Goal: Check status: Check status

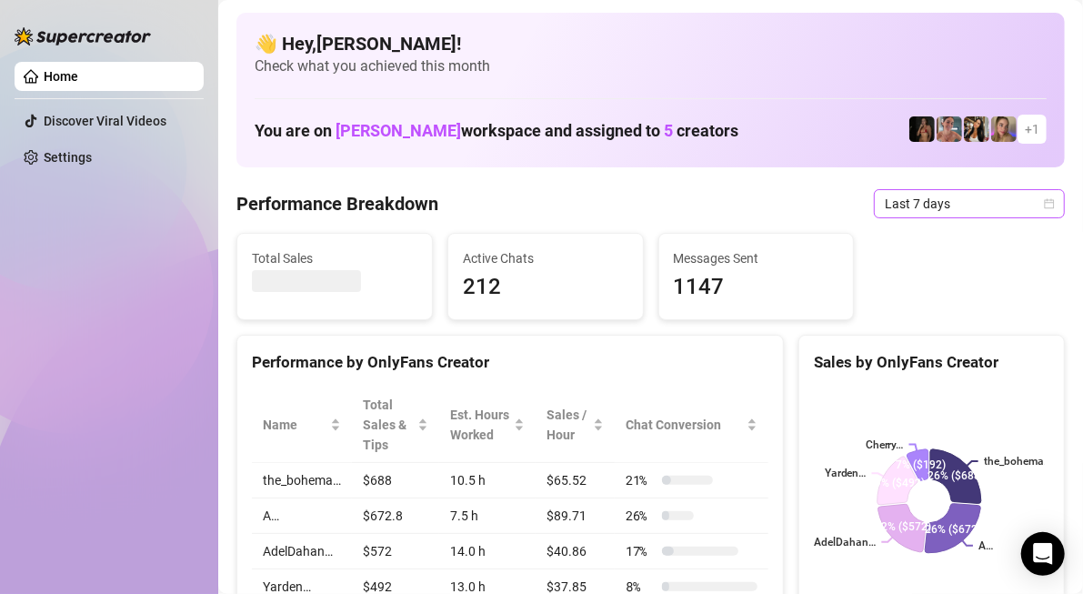
click at [890, 205] on span "Last 7 days" at bounding box center [968, 203] width 169 height 27
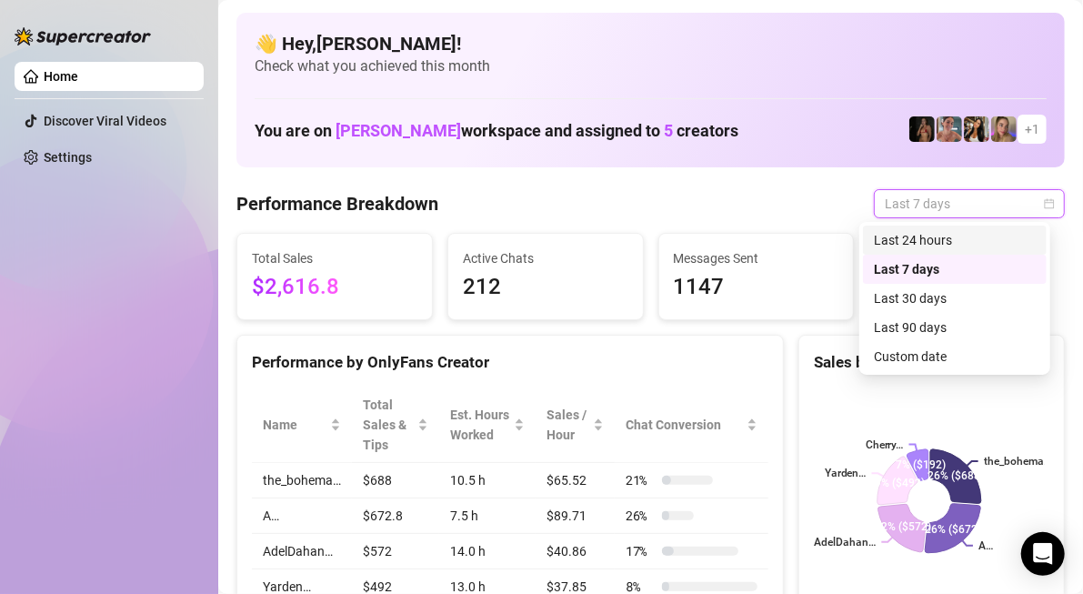
click at [904, 242] on div "Last 24 hours" at bounding box center [955, 240] width 162 height 20
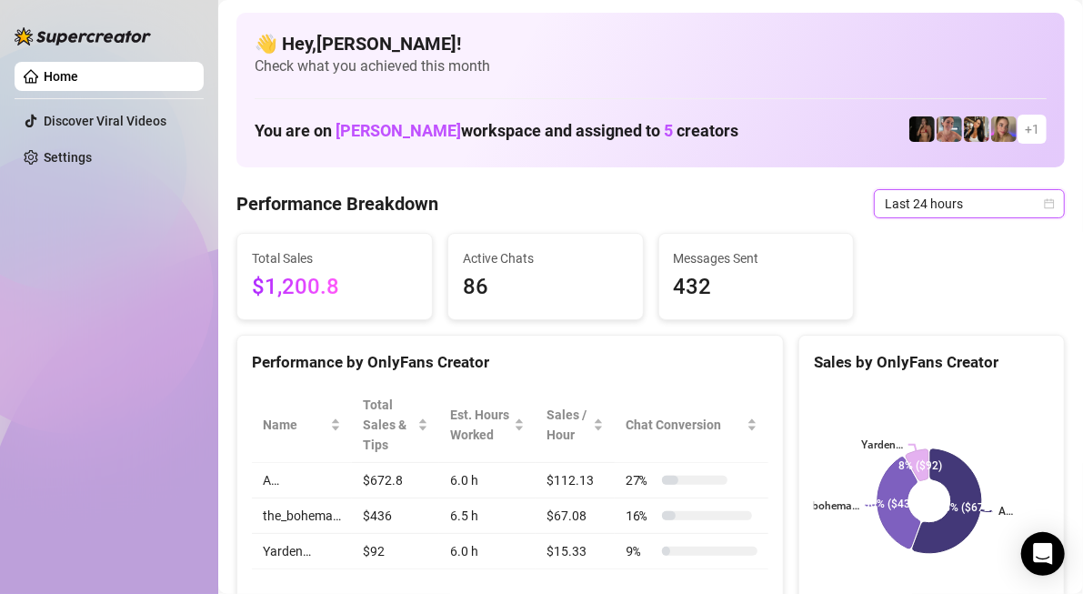
click at [973, 190] on span "Last 24 hours" at bounding box center [968, 203] width 169 height 27
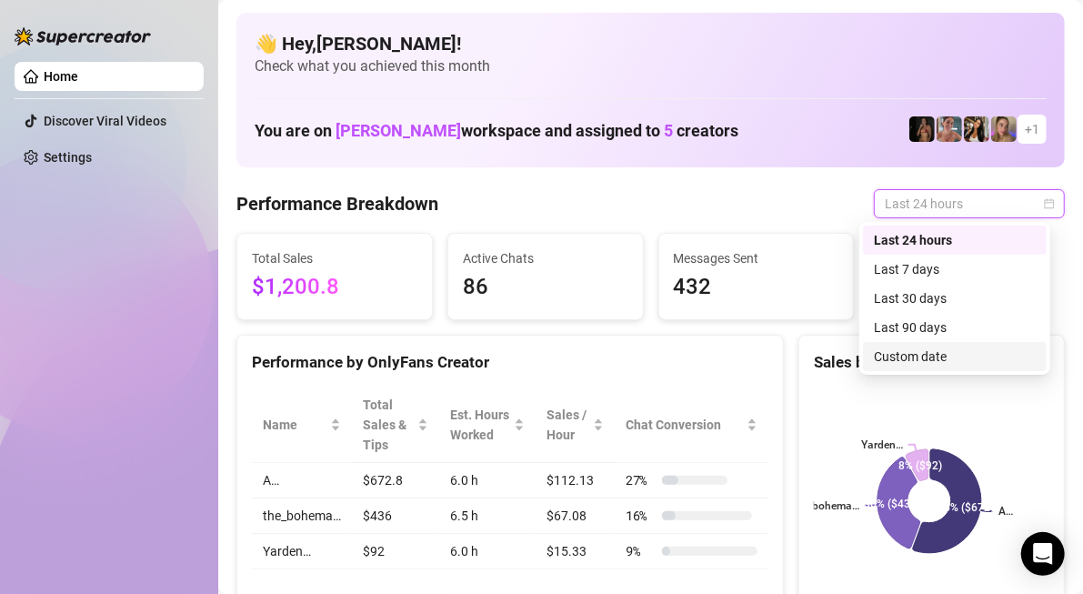
click at [924, 358] on div "Custom date" at bounding box center [955, 356] width 162 height 20
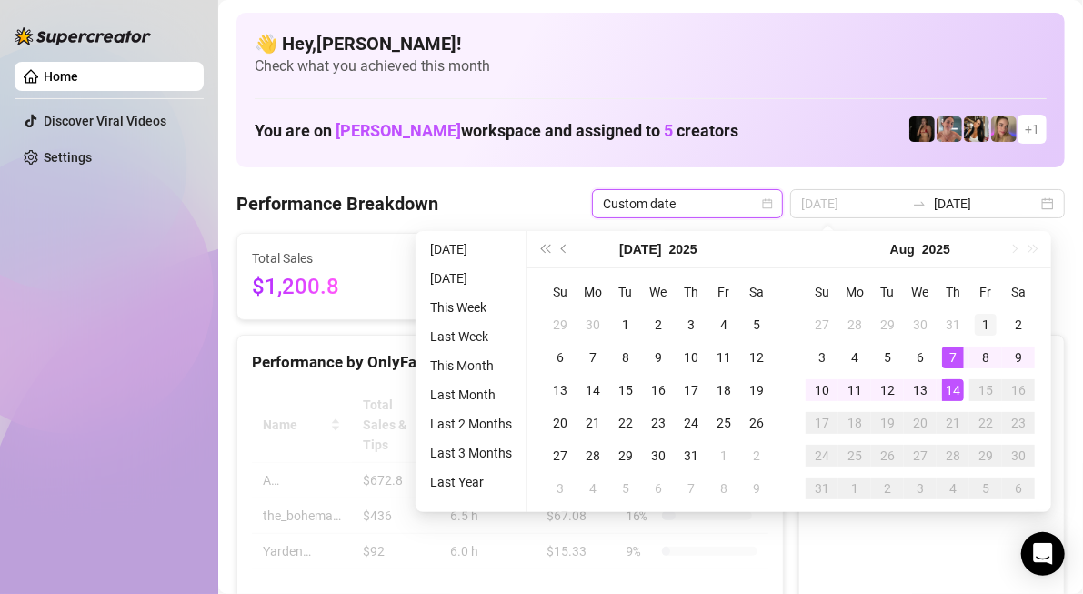
click at [987, 323] on div "1" at bounding box center [985, 325] width 22 height 22
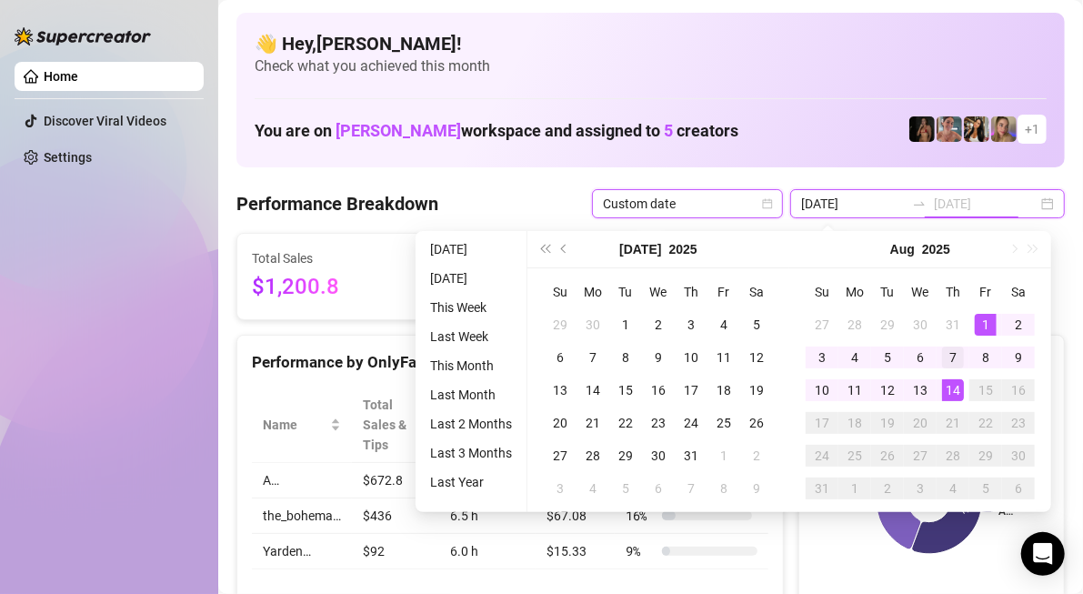
type input "[DATE]"
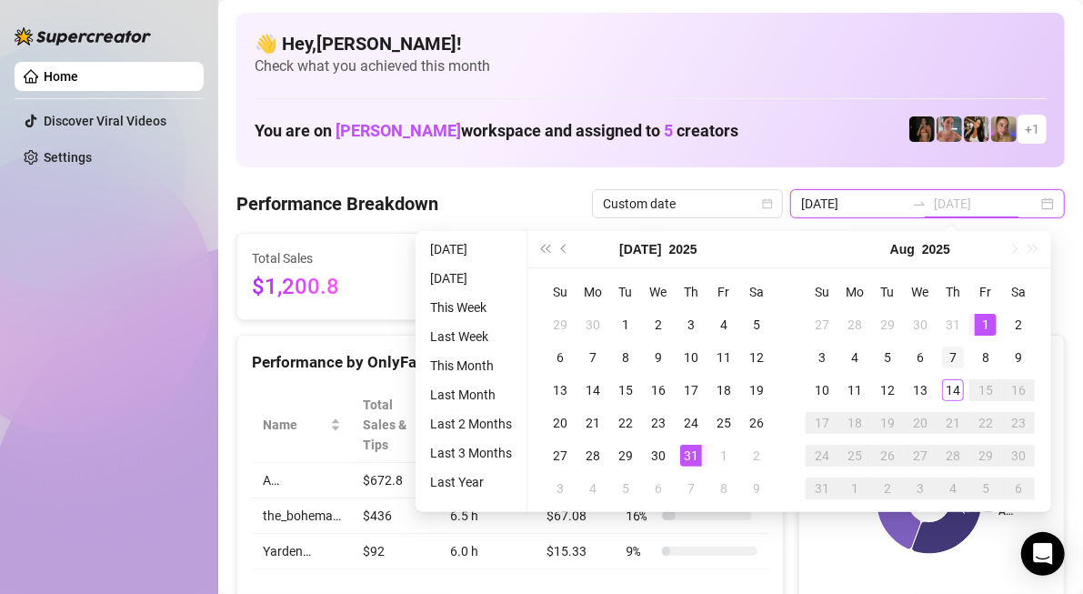
type input "[DATE]"
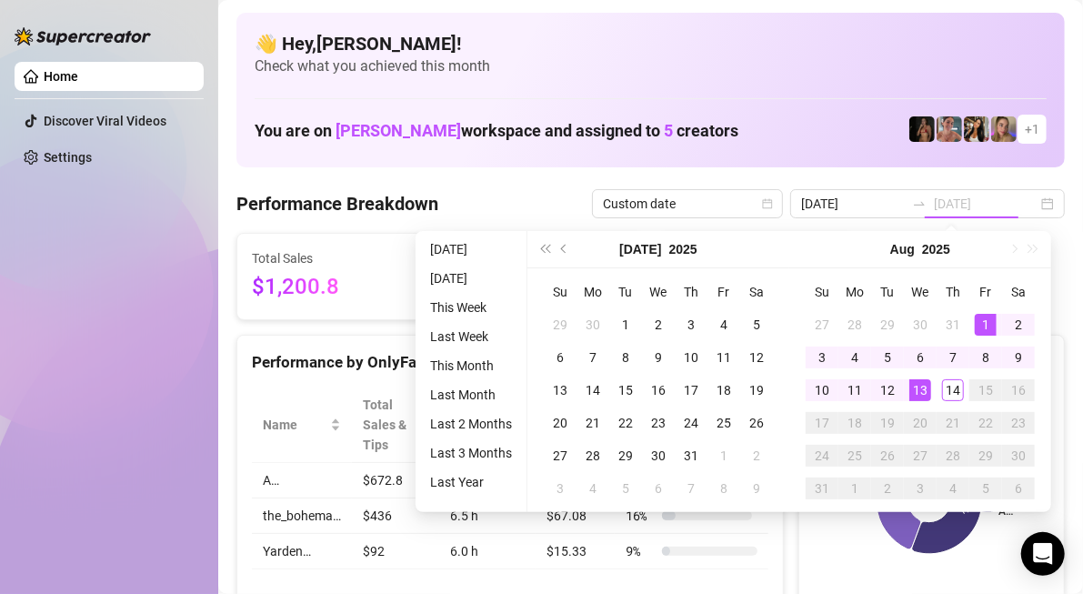
click at [992, 311] on td "1" at bounding box center [985, 324] width 33 height 33
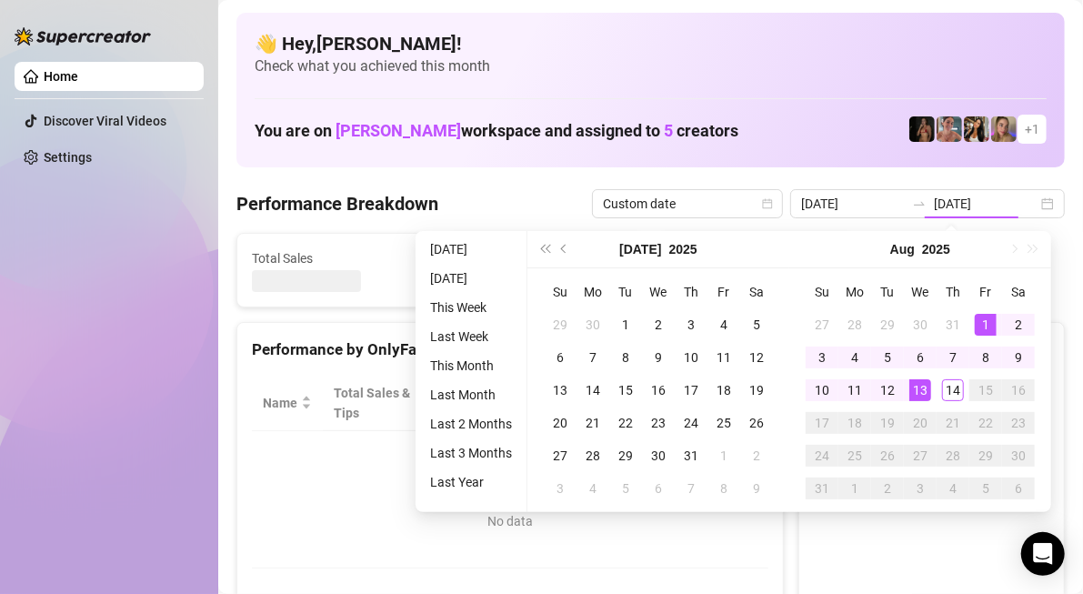
type input "[DATE]"
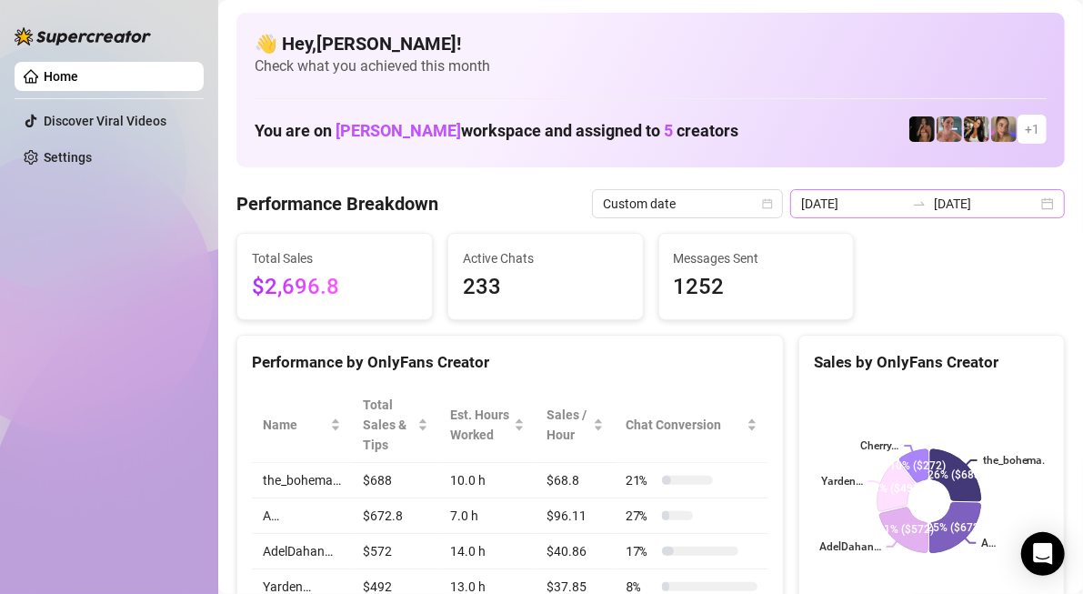
click at [1032, 204] on div "[DATE] [DATE]" at bounding box center [927, 203] width 275 height 29
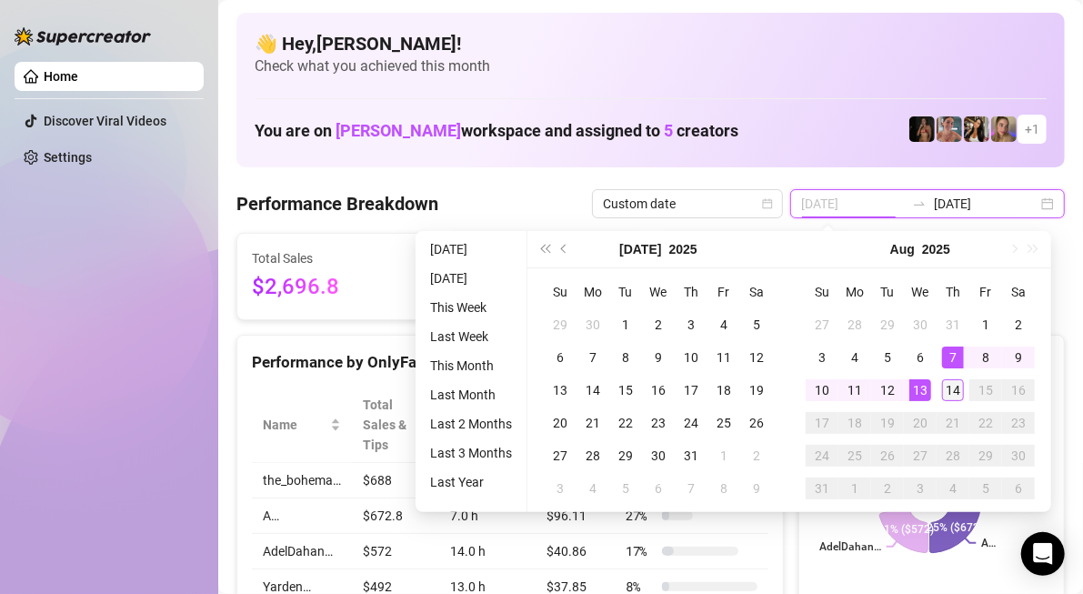
type input "[DATE]"
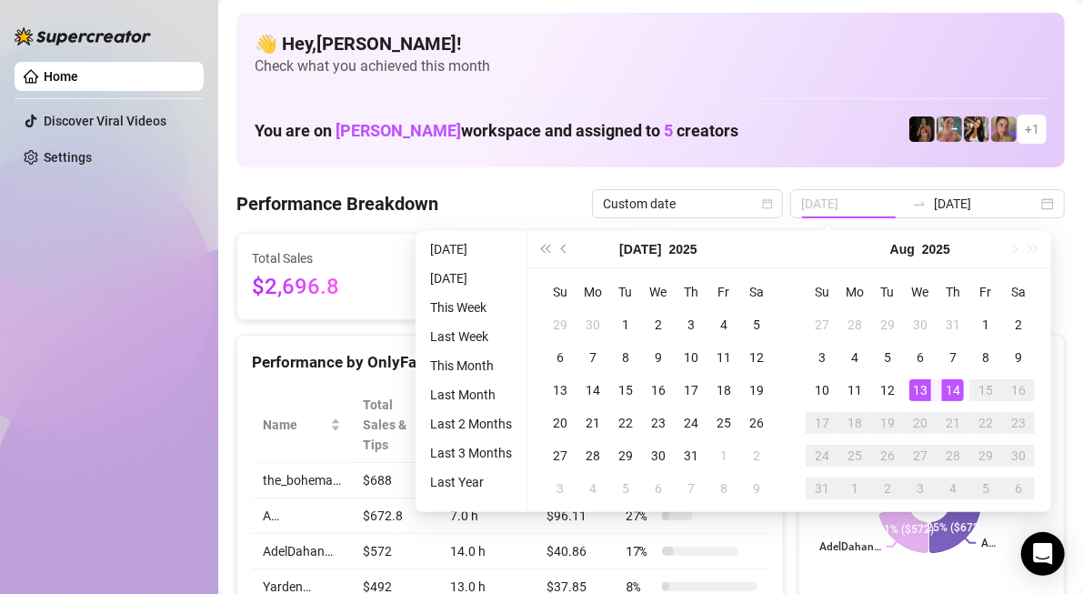
click at [954, 394] on div "14" at bounding box center [953, 390] width 22 height 22
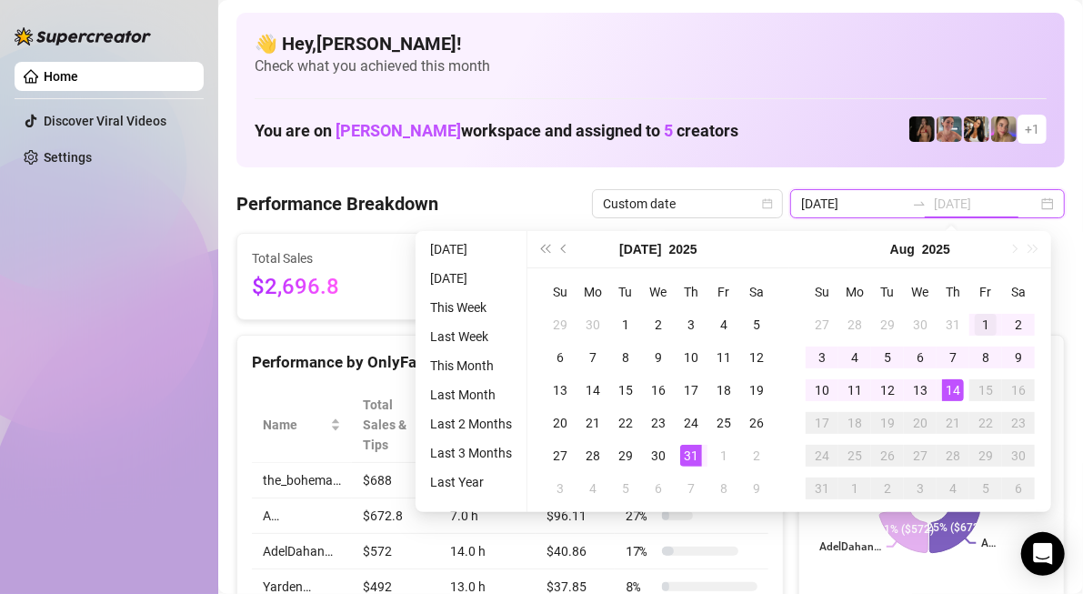
type input "[DATE]"
click at [980, 320] on div "1" at bounding box center [985, 325] width 22 height 22
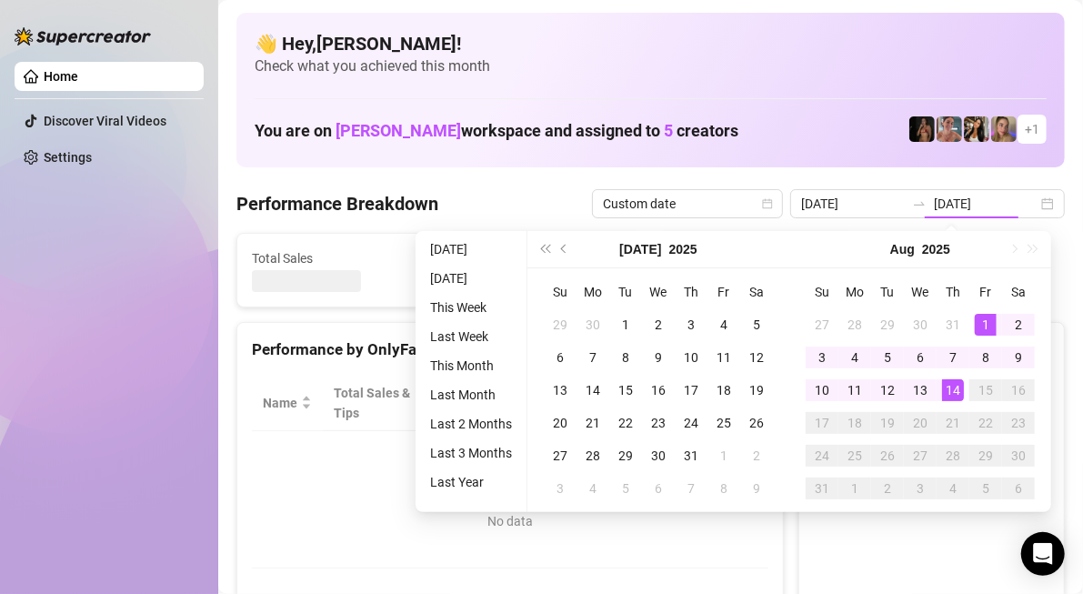
type input "[DATE]"
